Goal: Information Seeking & Learning: Learn about a topic

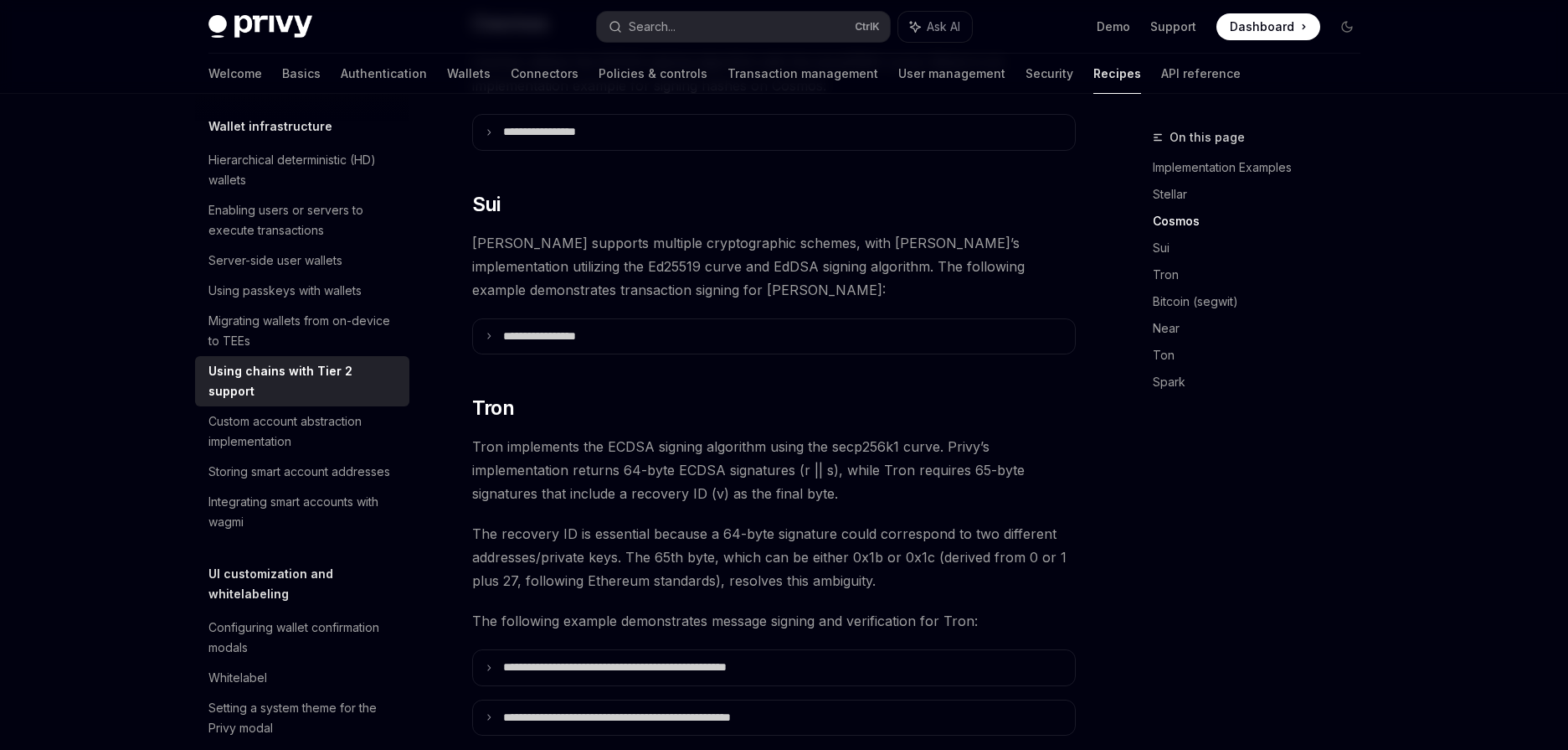
scroll to position [795, 0]
click at [251, 401] on div "Using chains with Tier 2 support" at bounding box center [303, 381] width 191 height 41
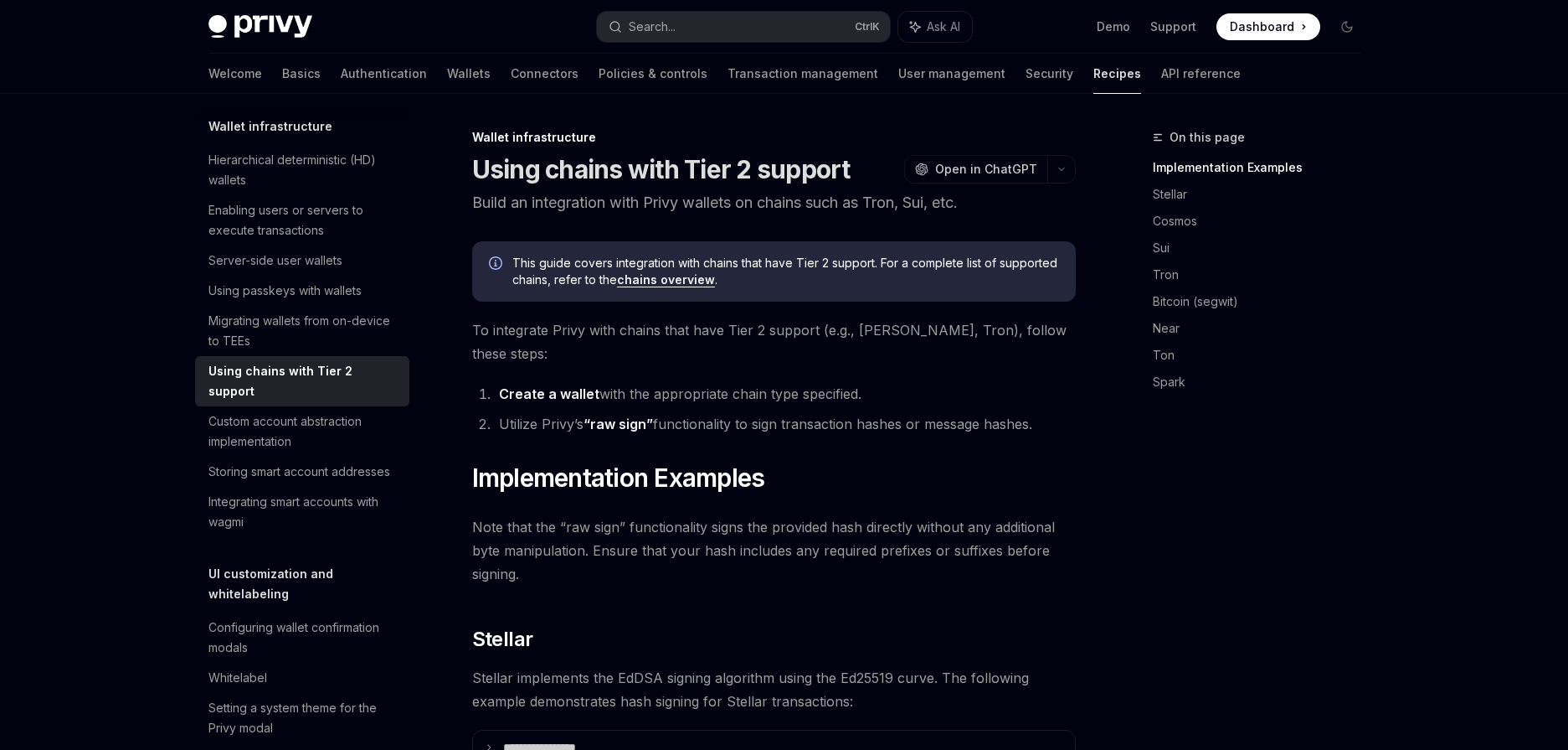
click at [673, 282] on link "chains overview" at bounding box center [666, 280] width 98 height 15
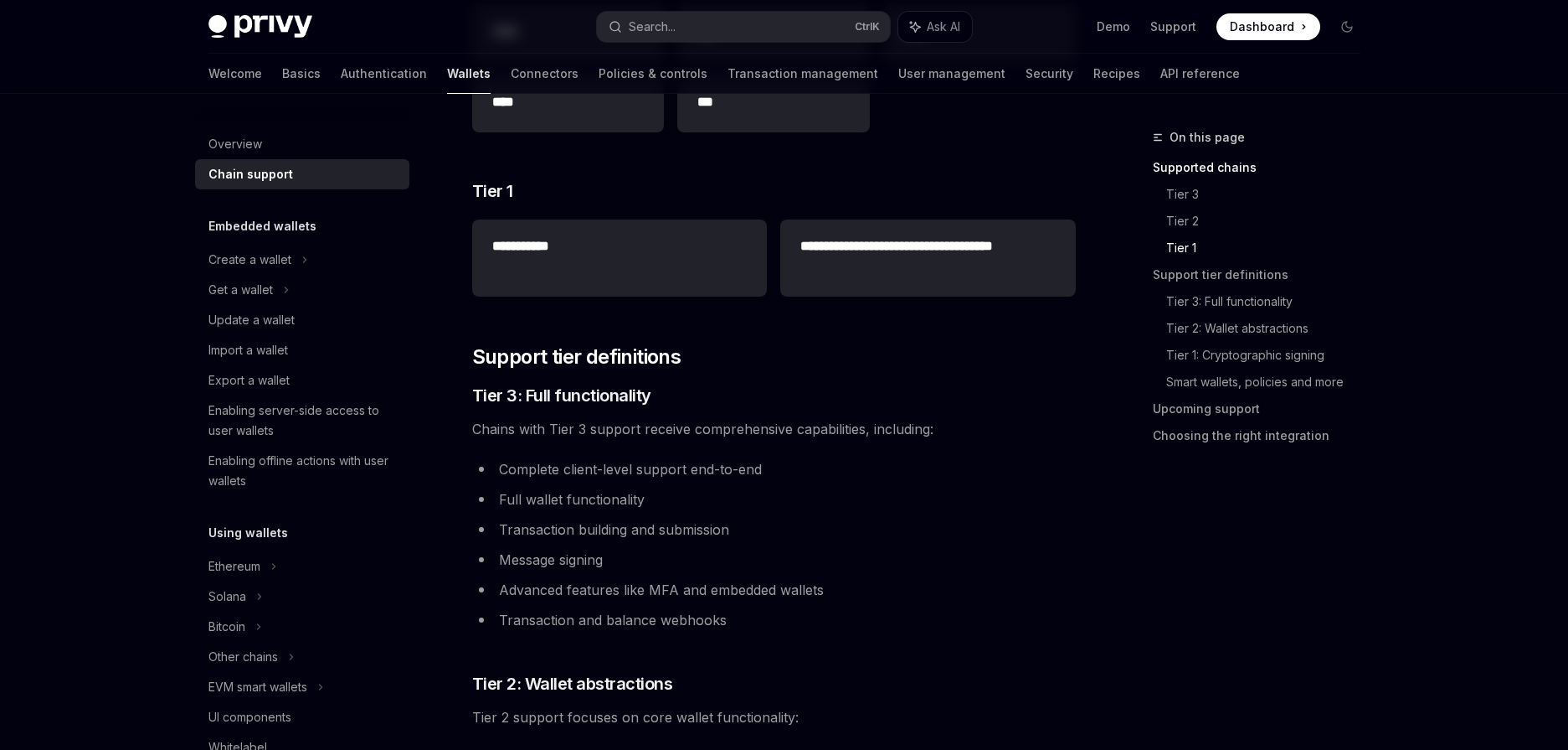
scroll to position [335, 0]
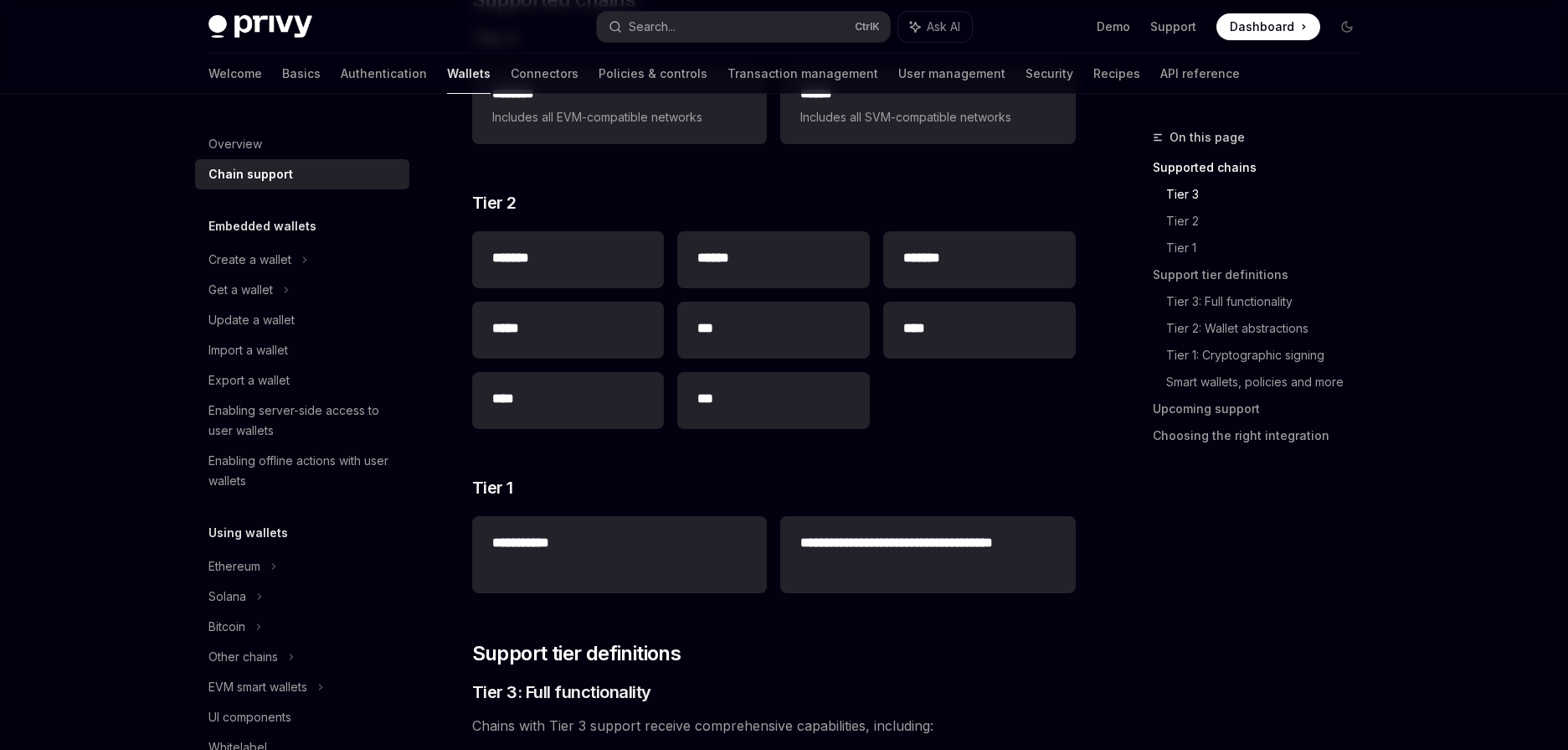
click at [269, 36] on img at bounding box center [260, 26] width 104 height 24
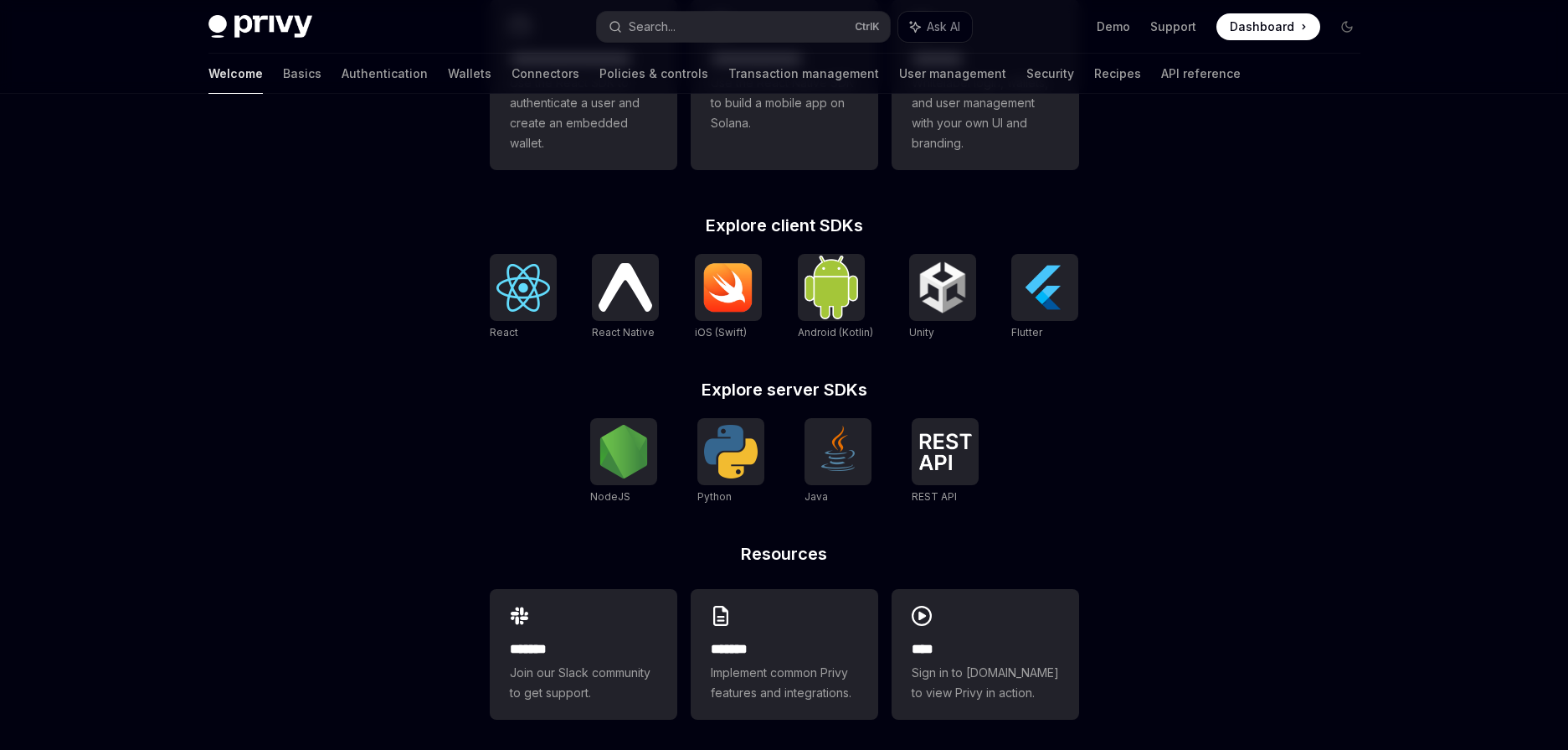
scroll to position [582, 0]
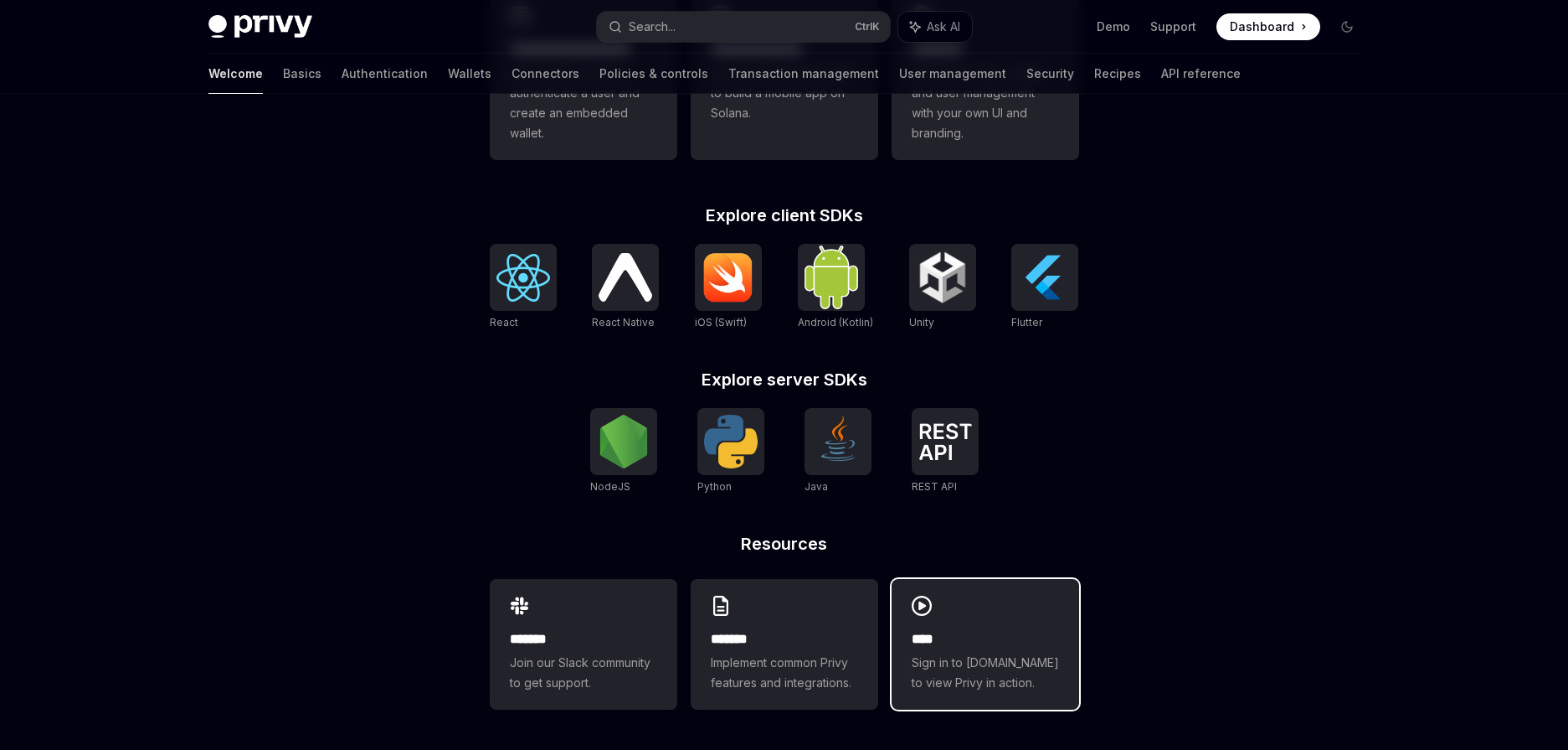
click at [971, 628] on div "**** Sign in to demo.privy.io to view Privy in action." at bounding box center [985, 644] width 187 height 131
click at [246, 12] on div "Privy Docs home page Search... Ctrl K Ask AI Demo Support Dashboard Dashboard S…" at bounding box center [784, 26] width 1152 height 54
click at [251, 29] on img at bounding box center [260, 26] width 104 height 24
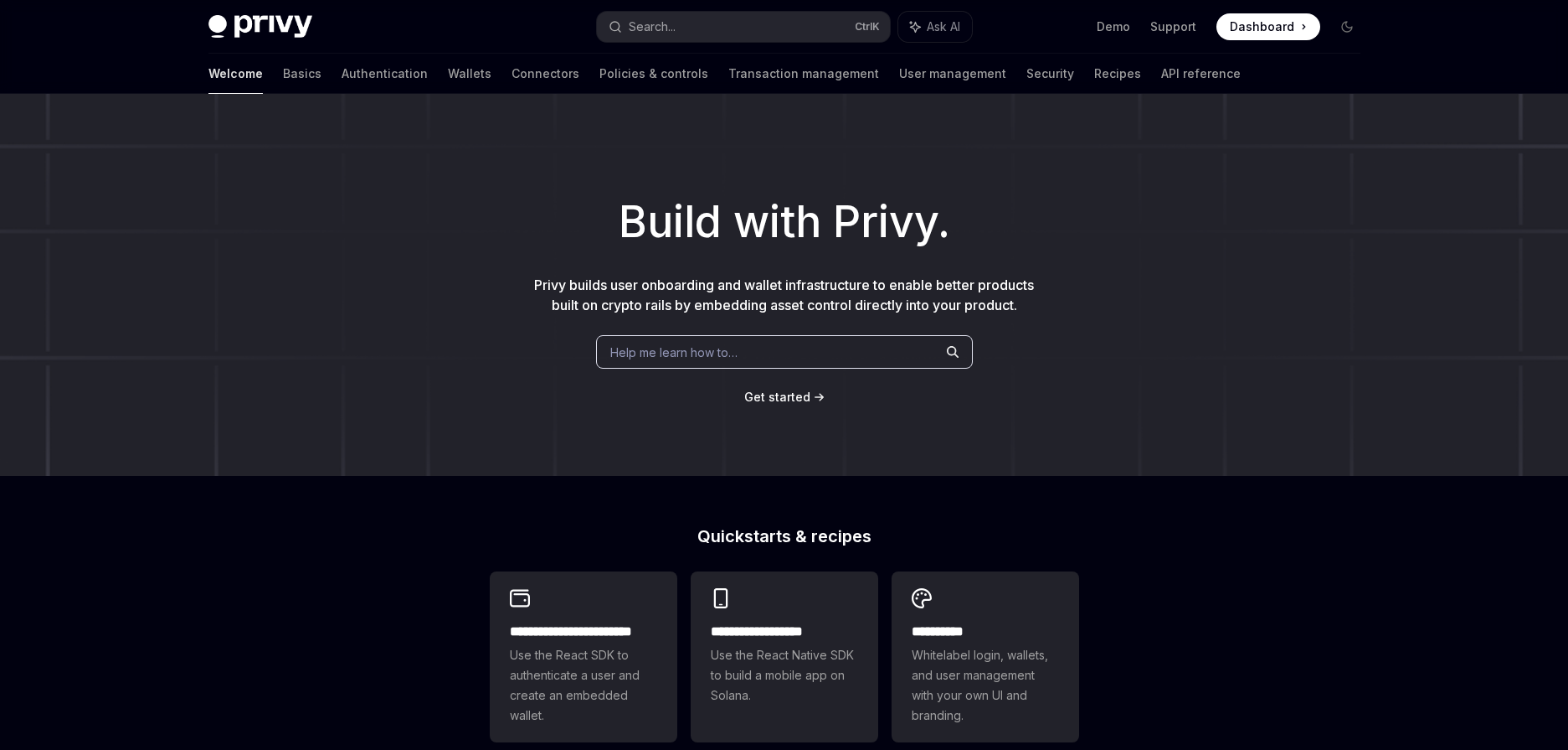
type textarea "*"
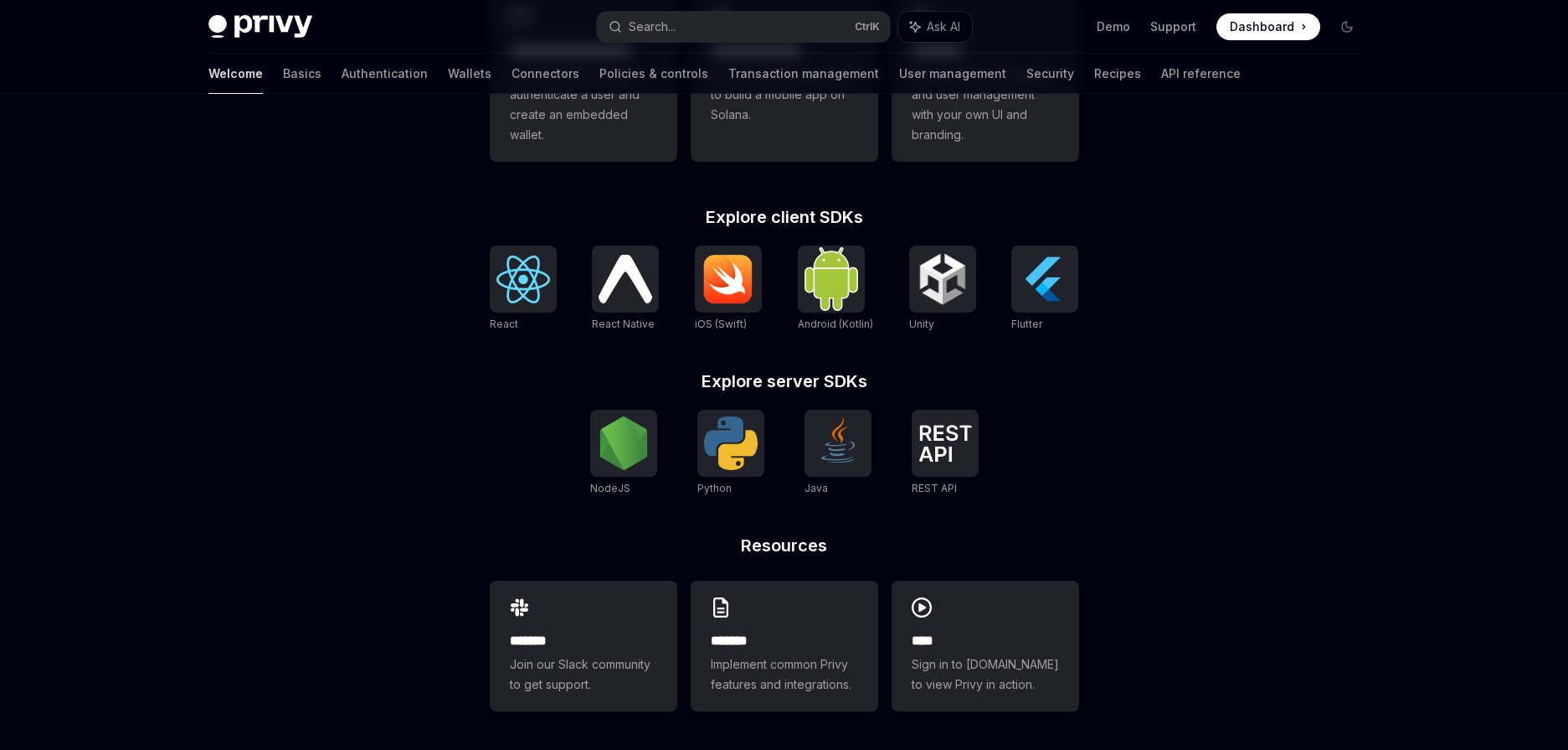
scroll to position [582, 0]
click at [1274, 481] on div "**********" at bounding box center [784, 131] width 1568 height 1238
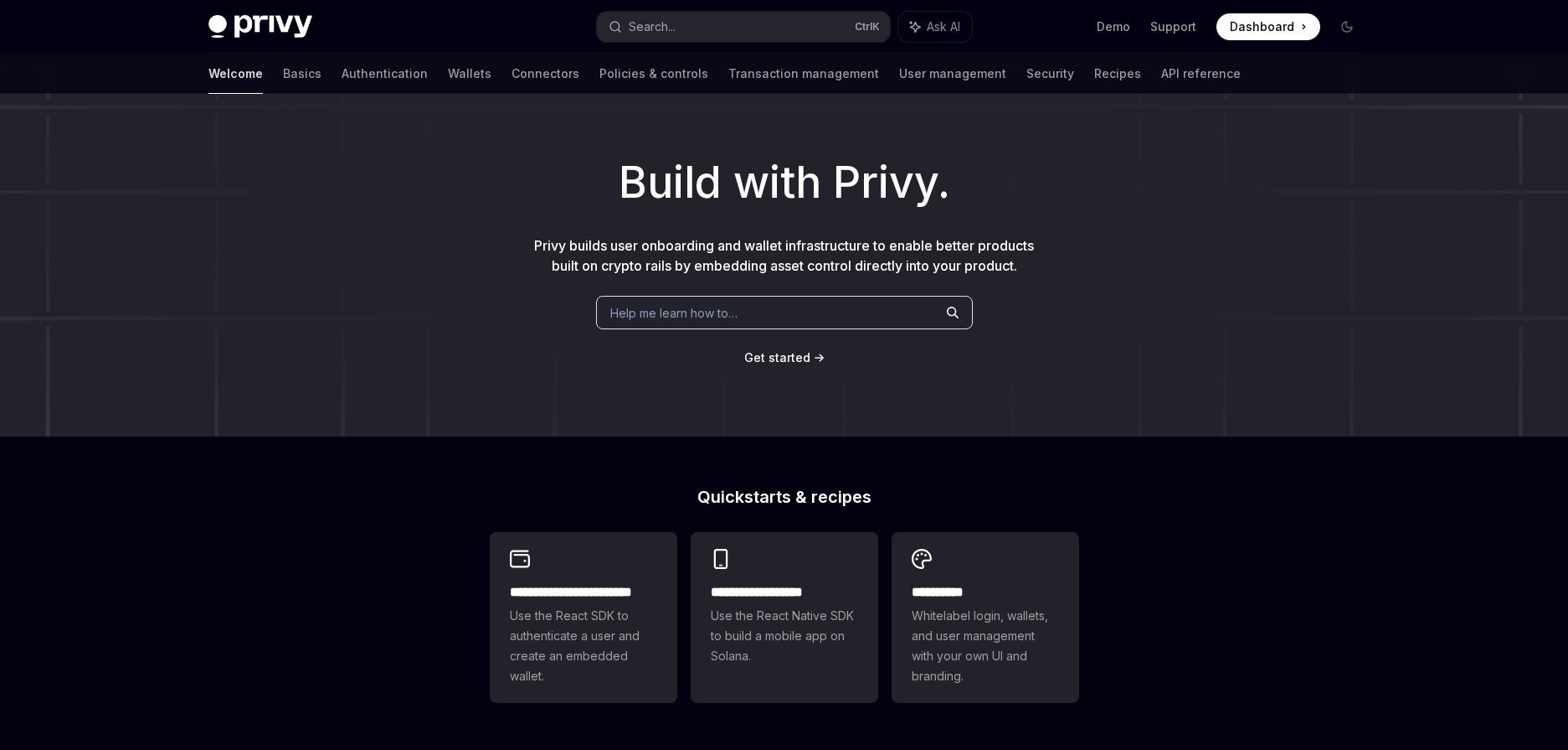
scroll to position [0, 0]
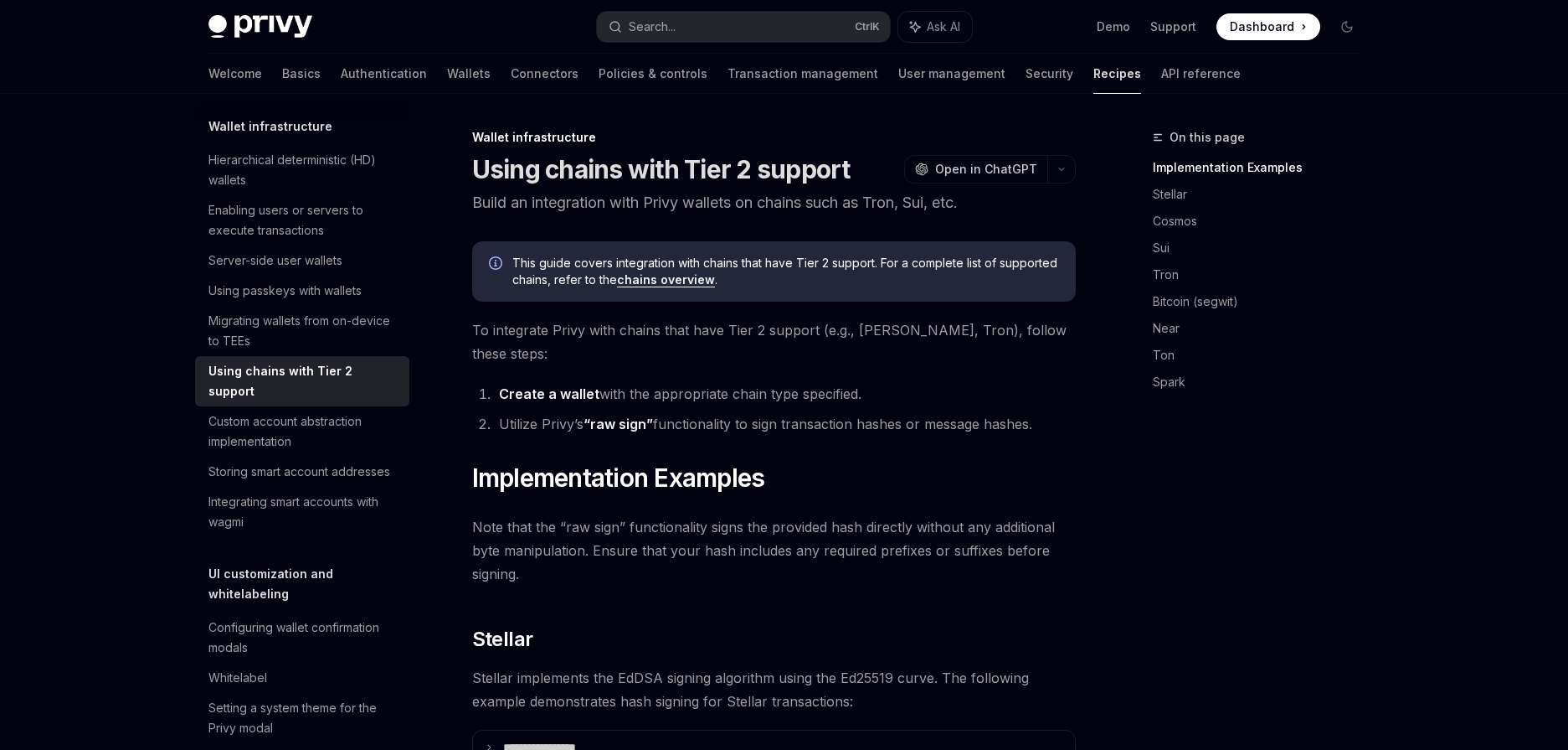
click at [676, 280] on link "chains overview" at bounding box center [666, 280] width 98 height 15
type textarea "*"
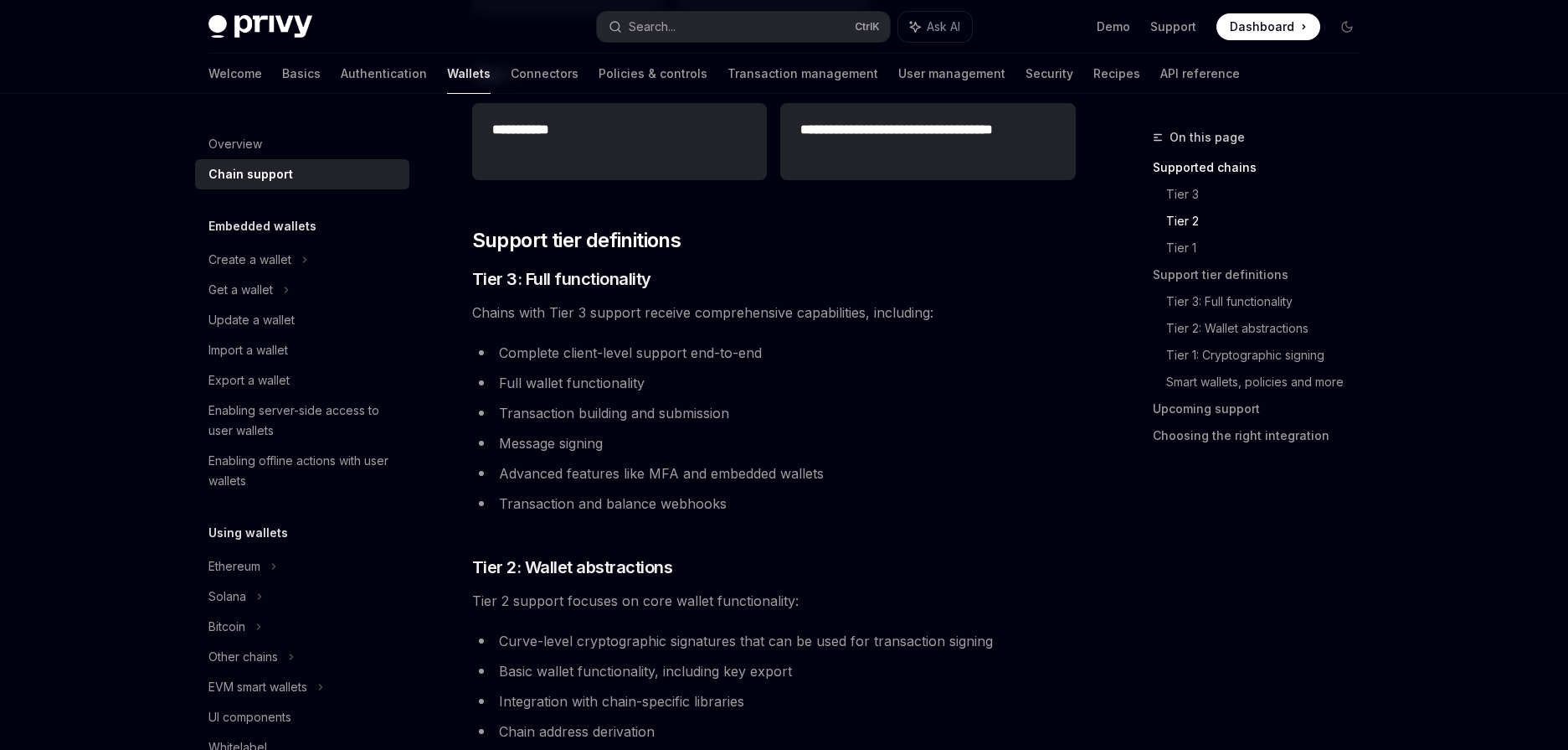
scroll to position [754, 0]
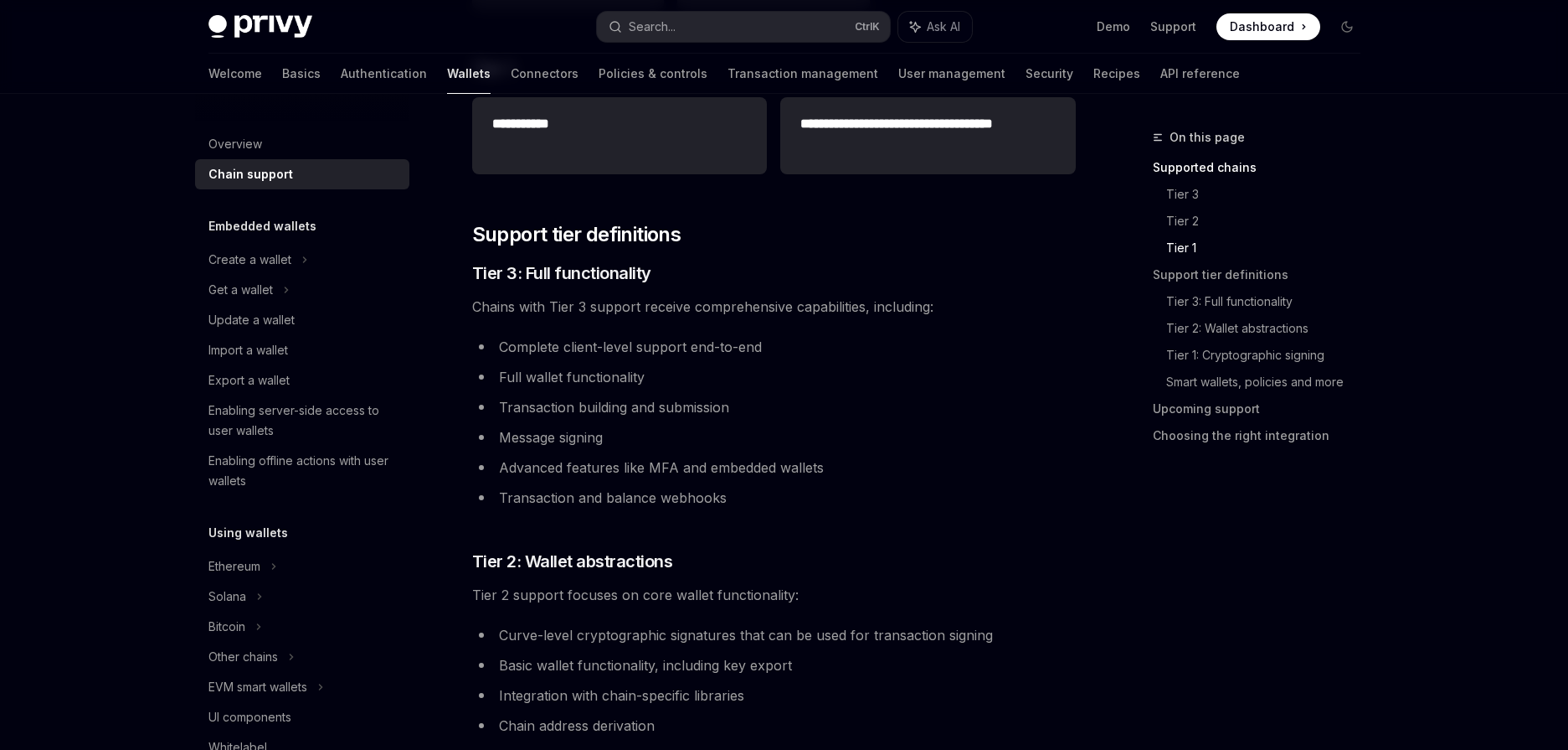
click at [756, 459] on li "Advanced features like MFA and embedded wallets" at bounding box center [773, 467] width 604 height 24
click at [577, 225] on span "Support tier definitions" at bounding box center [576, 235] width 209 height 26
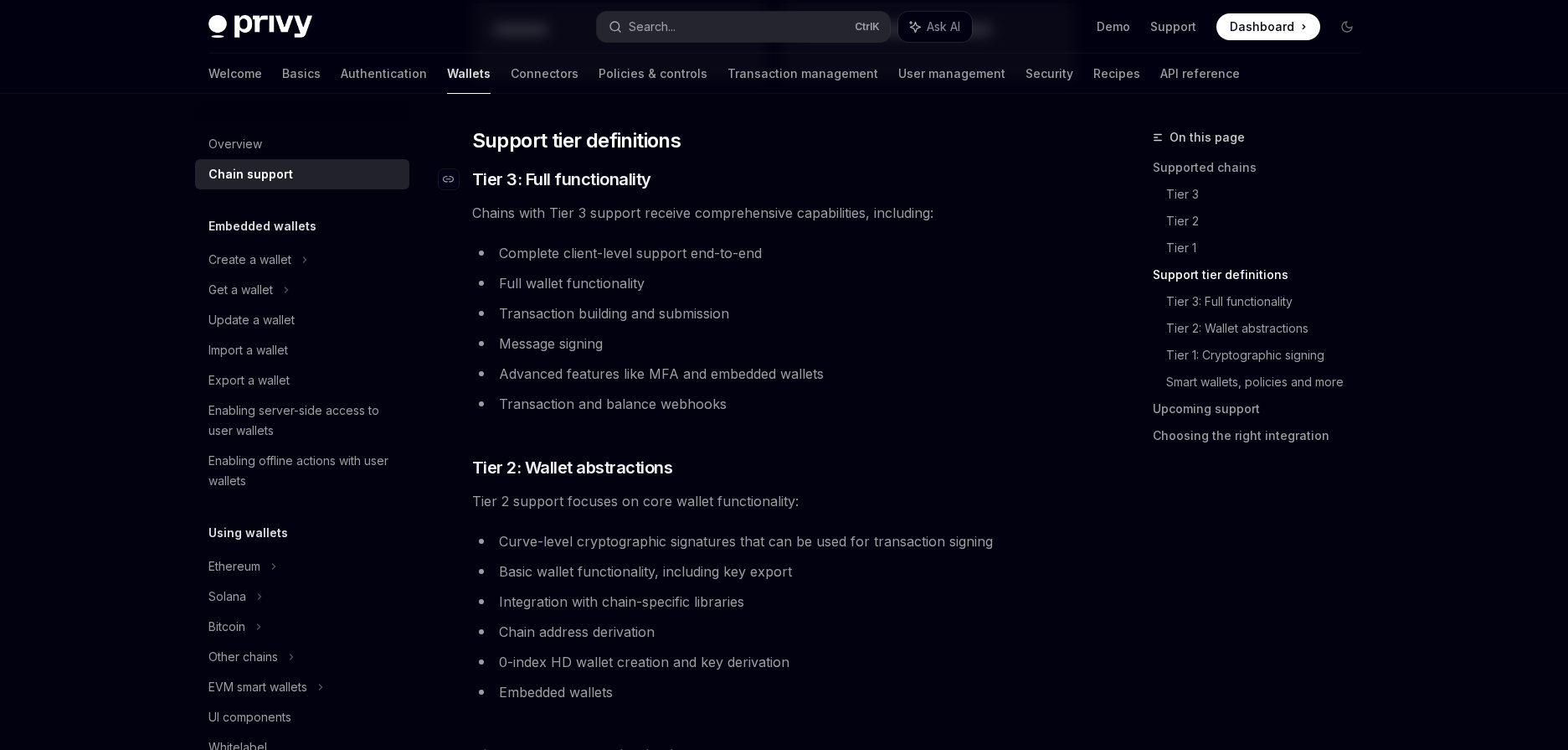
click at [471, 179] on link "​" at bounding box center [456, 179] width 34 height 24
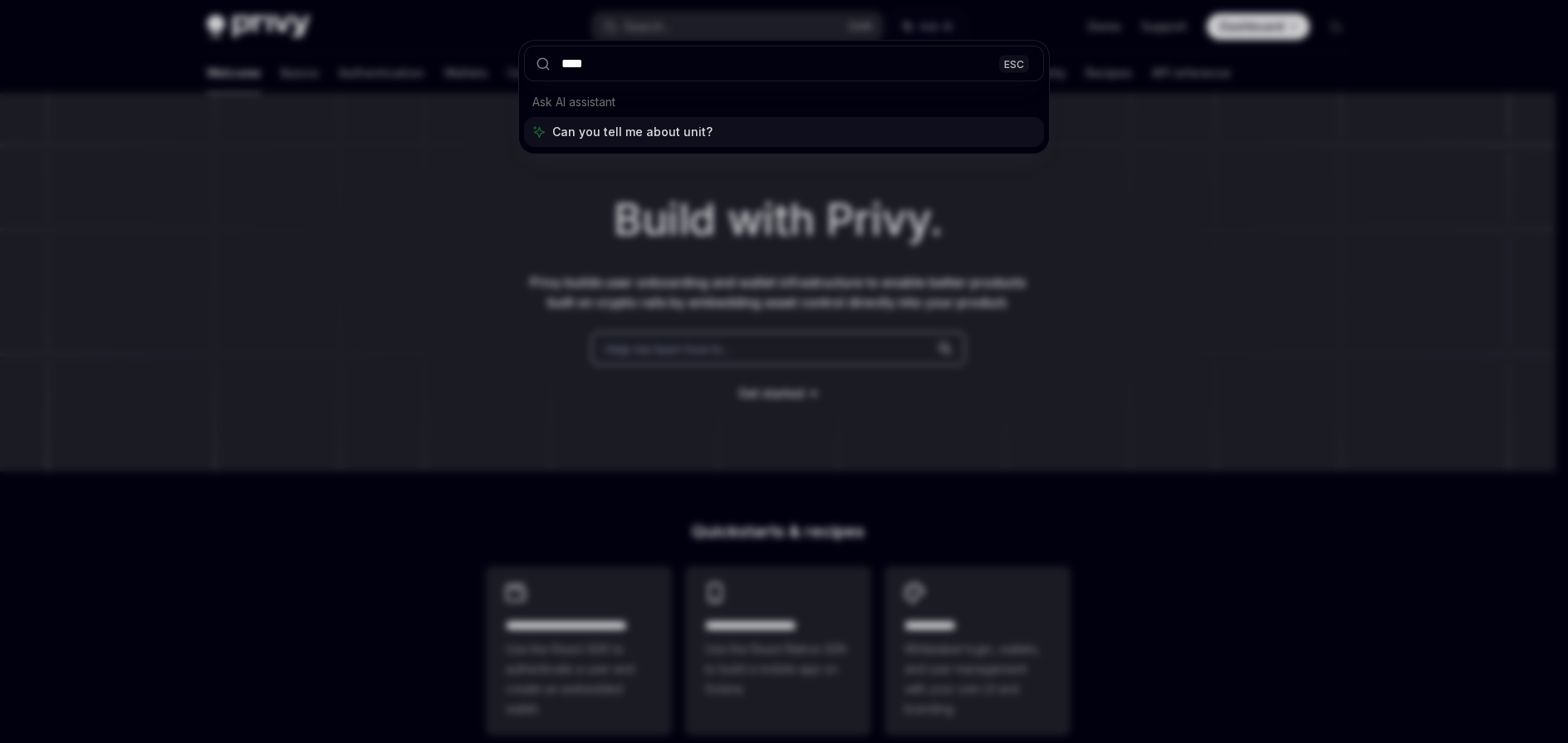
type input "*****"
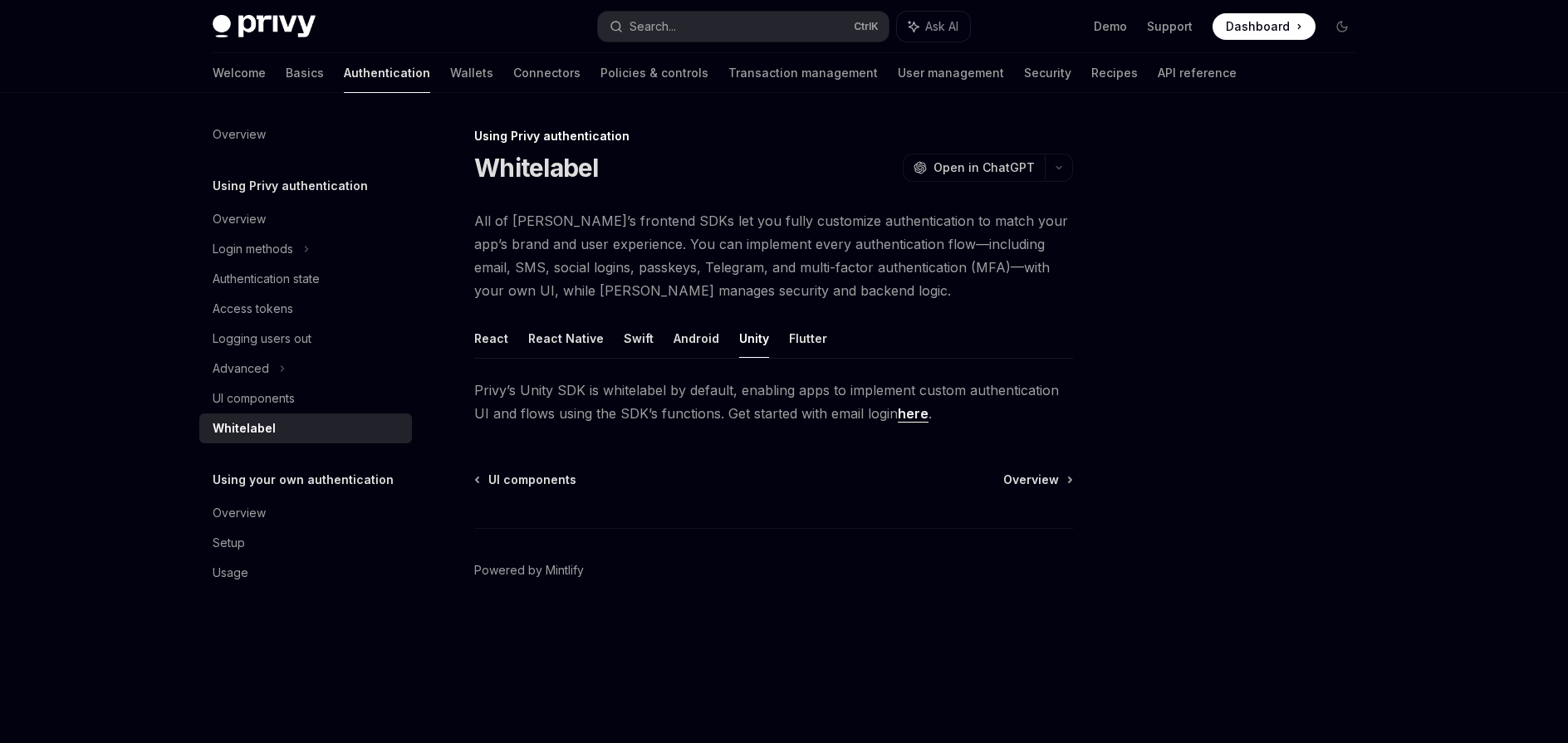
click at [897, 412] on link "here" at bounding box center [912, 414] width 31 height 18
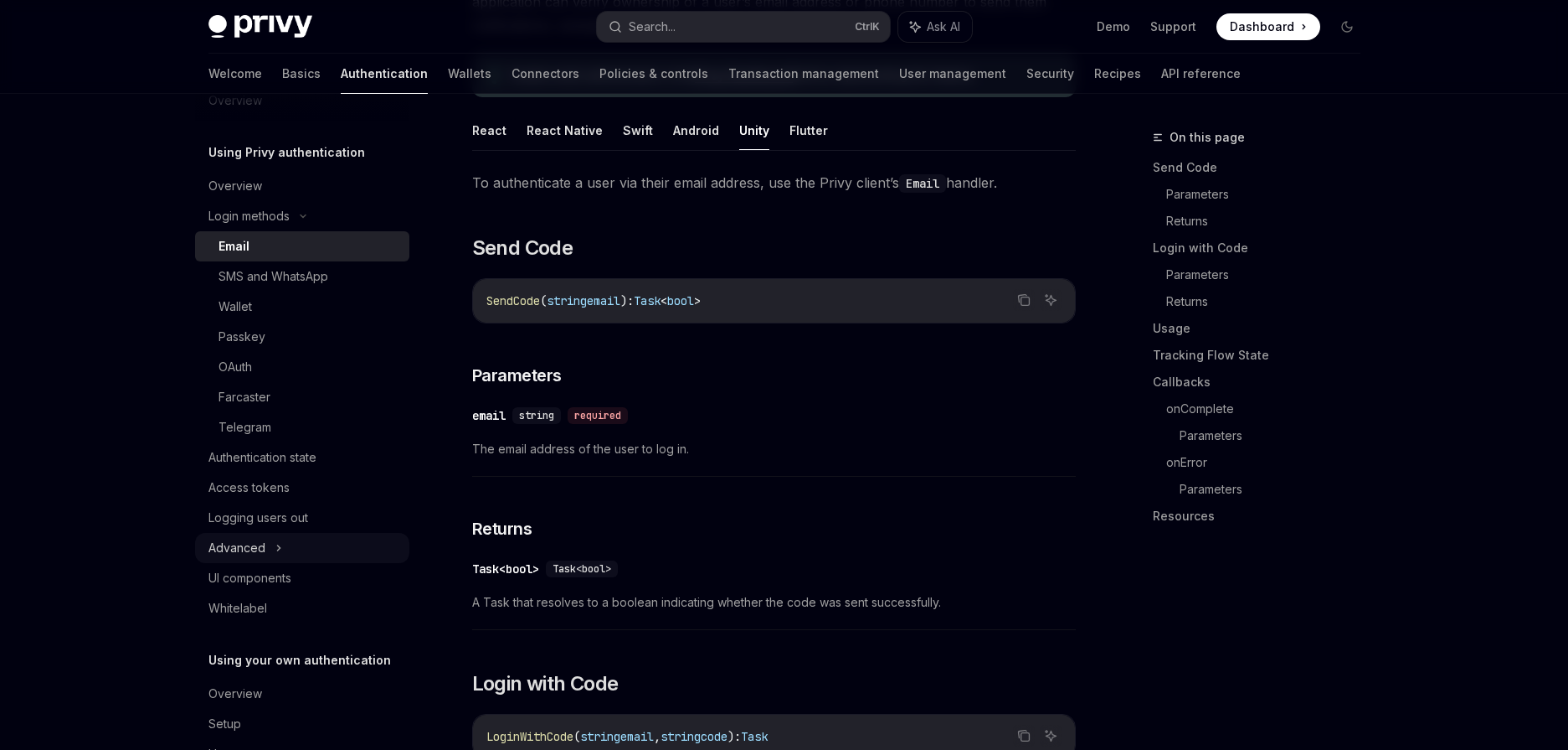
scroll to position [88, 0]
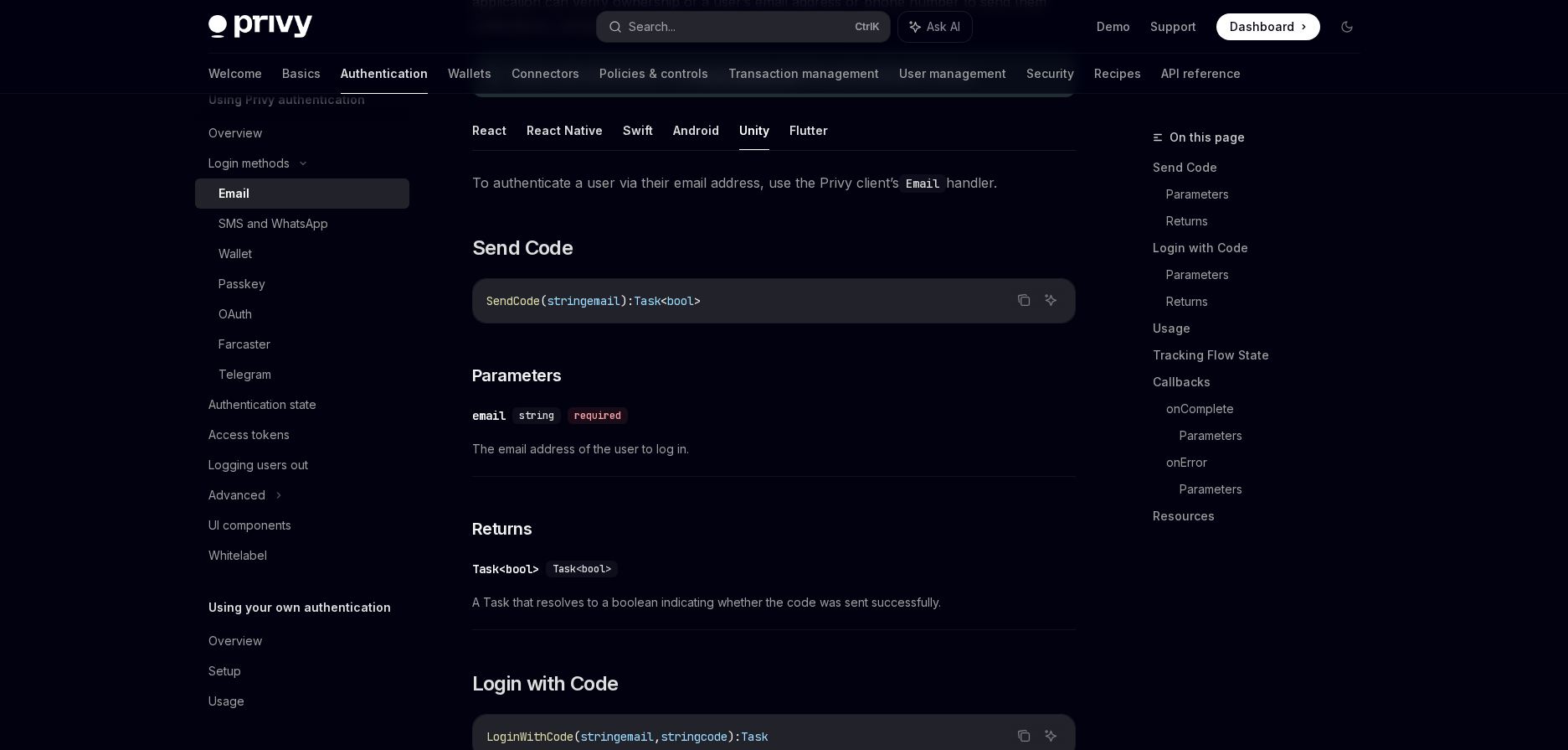
type textarea "*"
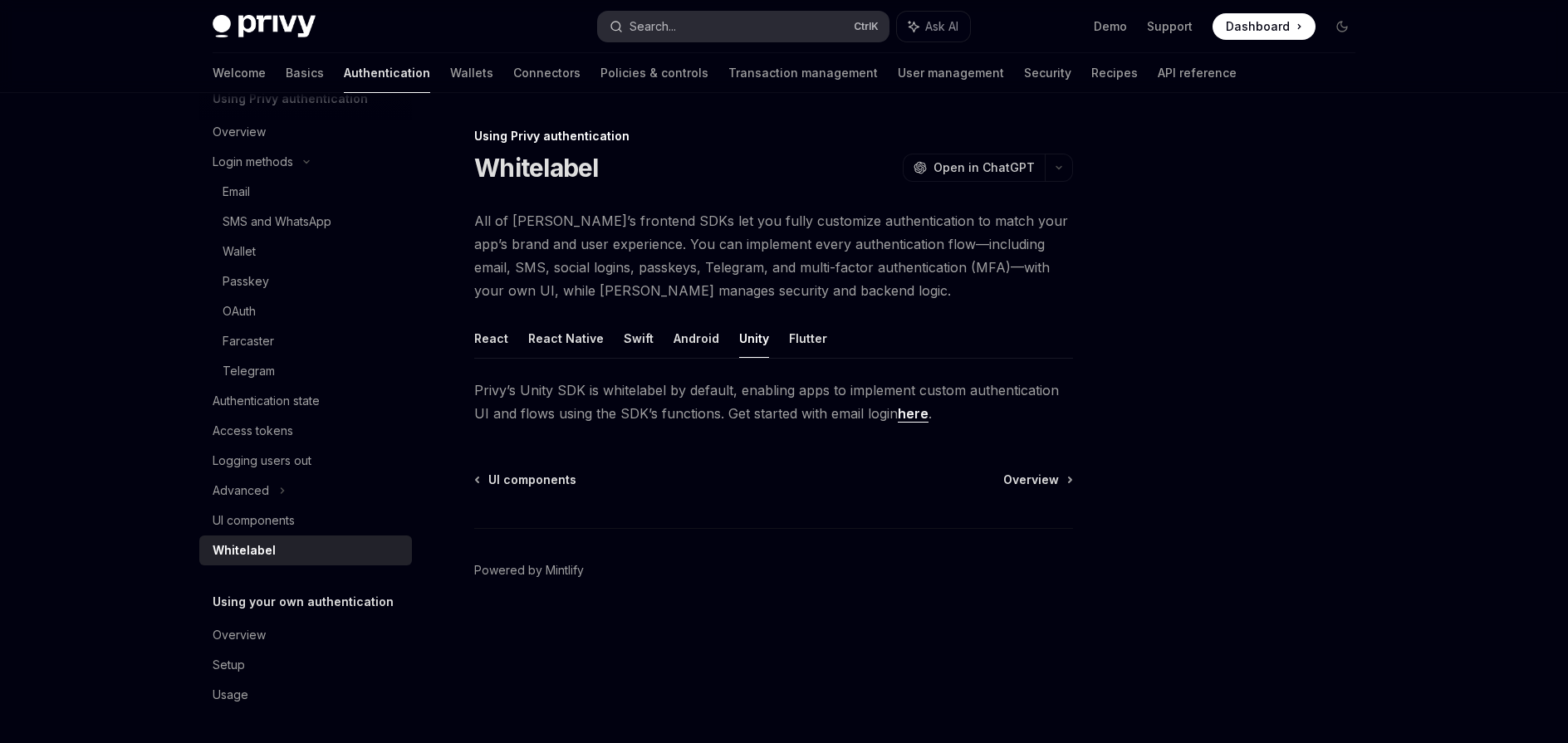
click at [693, 22] on button "Search... Ctrl K" at bounding box center [742, 26] width 290 height 30
click at [671, 30] on div "Search..." at bounding box center [653, 26] width 47 height 20
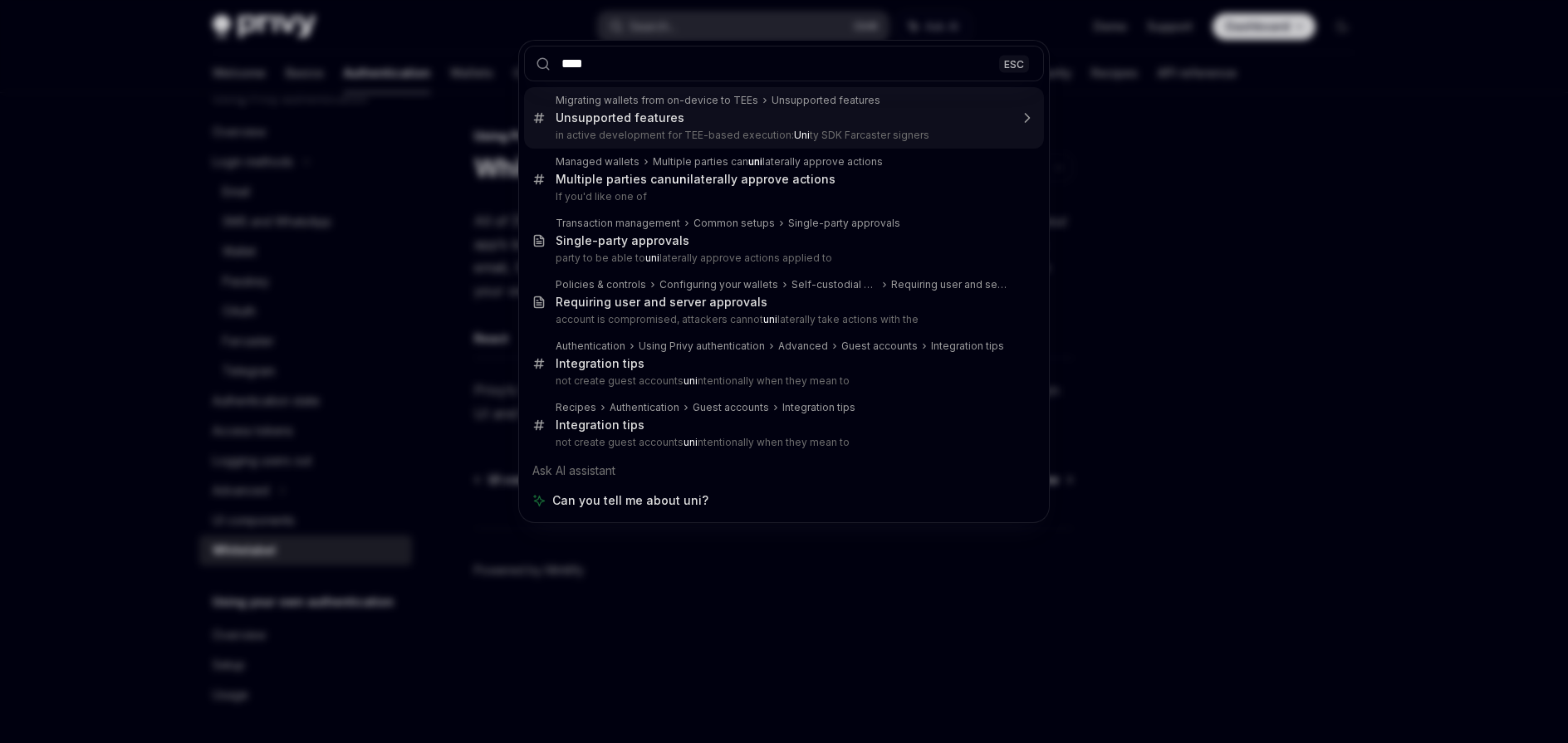
type input "*****"
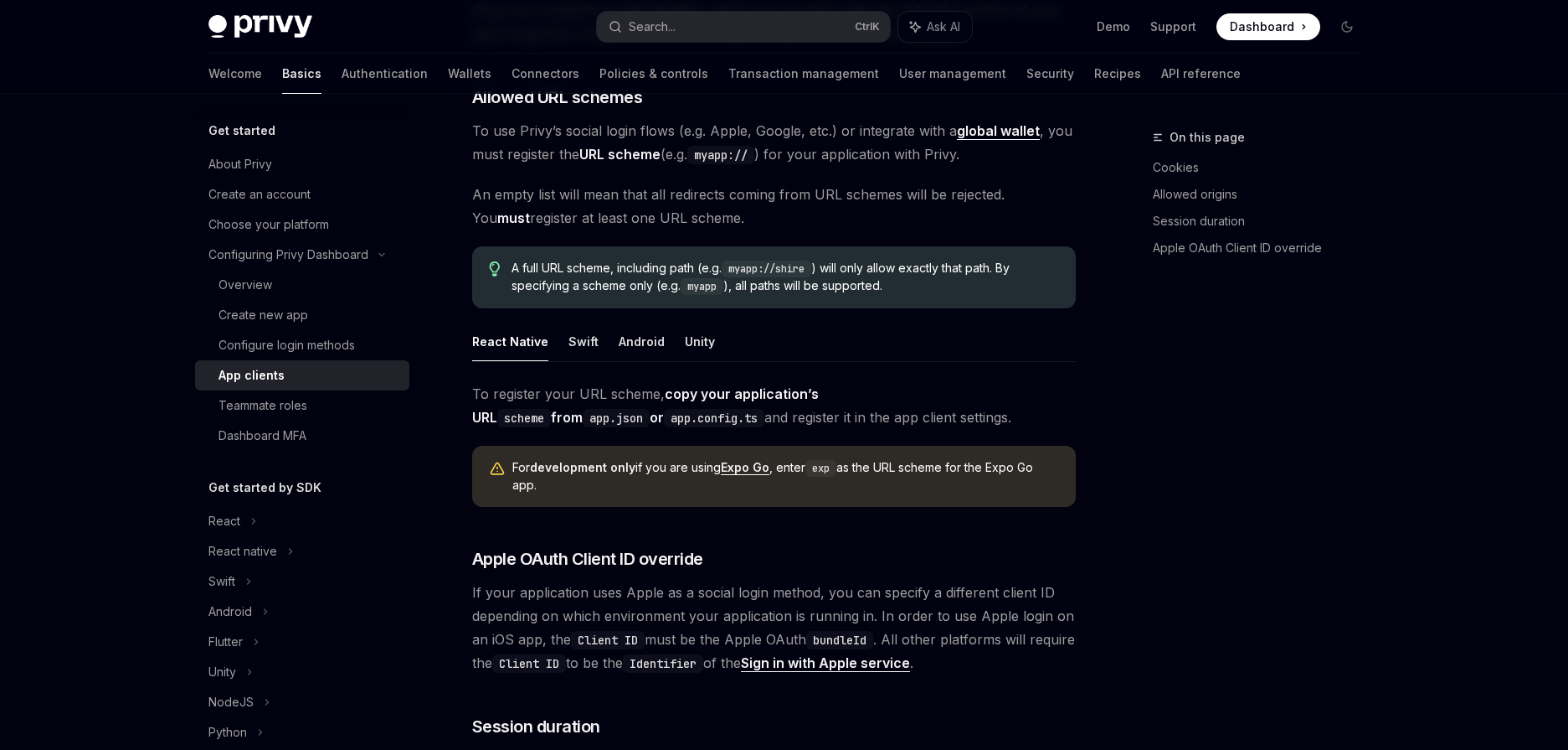
scroll to position [764, 0]
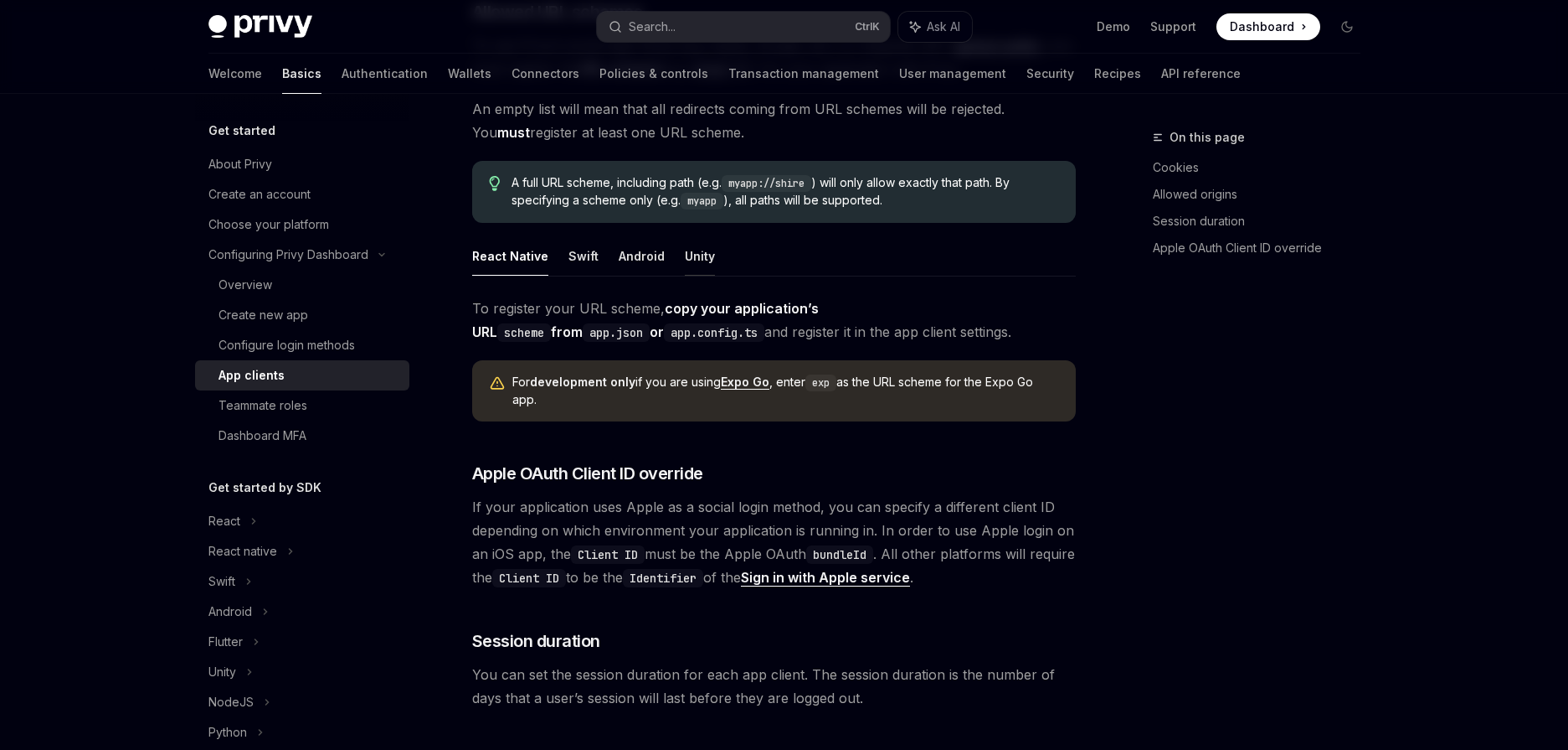
click at [703, 255] on button "Unity" at bounding box center [700, 256] width 30 height 40
type textarea "*"
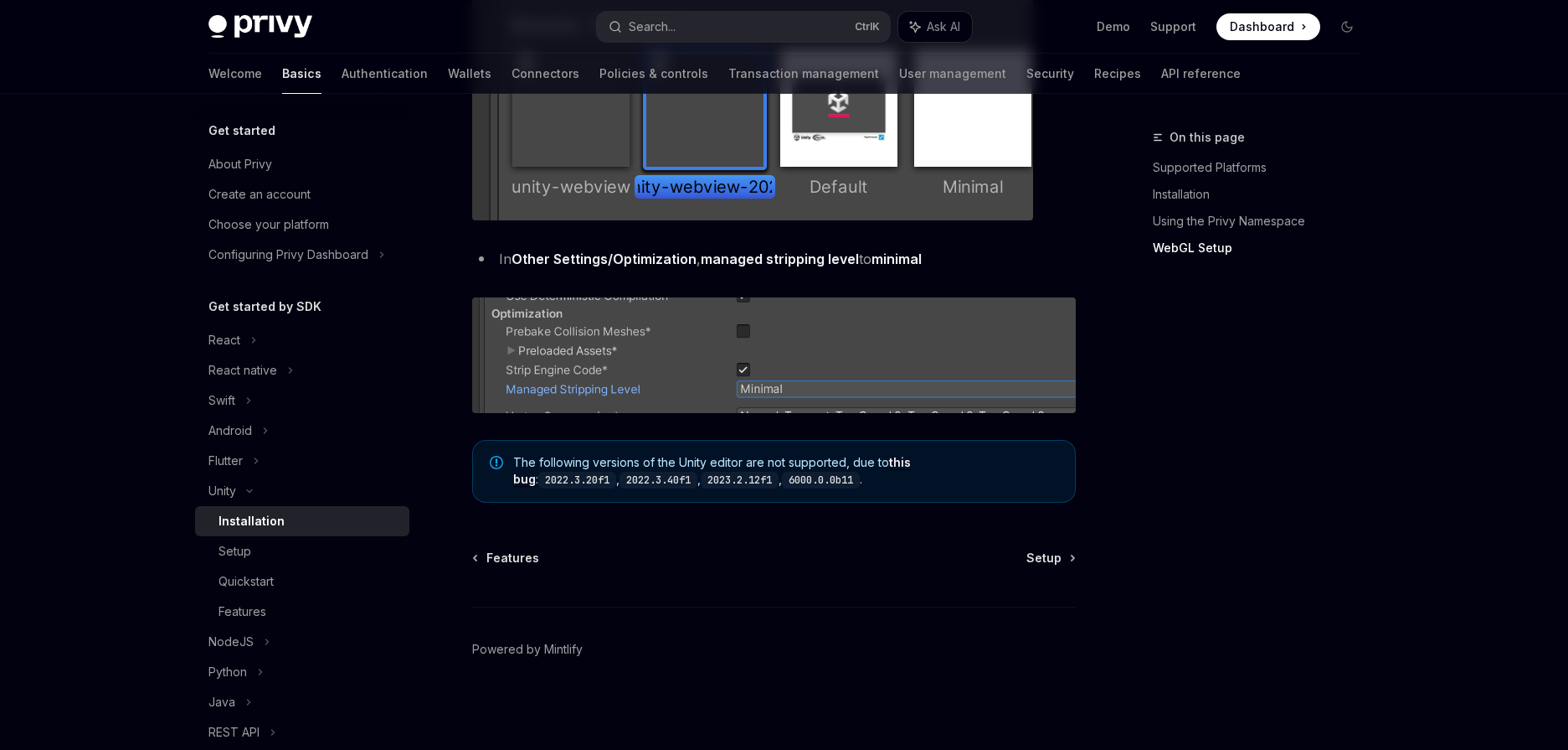
scroll to position [2081, 0]
